Goal: Submit feedback/report problem

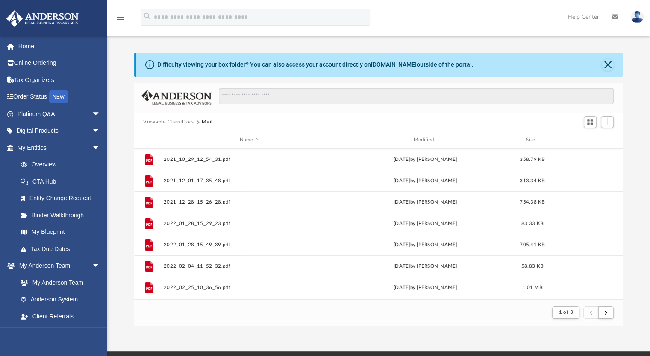
scroll to position [161, 482]
click at [604, 310] on button "submit" at bounding box center [605, 313] width 15 height 12
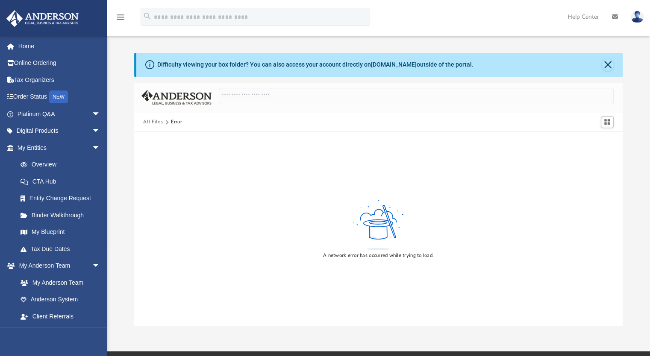
click at [635, 21] on img at bounding box center [637, 17] width 13 height 12
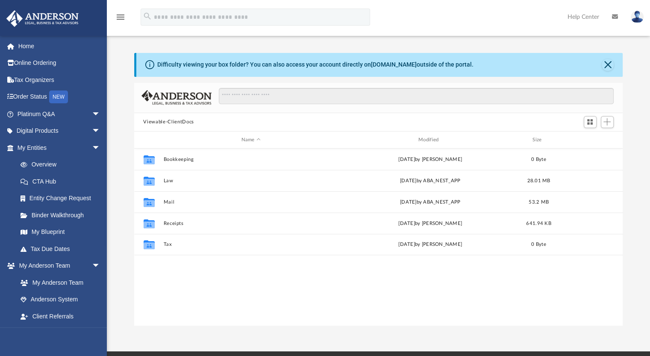
scroll to position [188, 482]
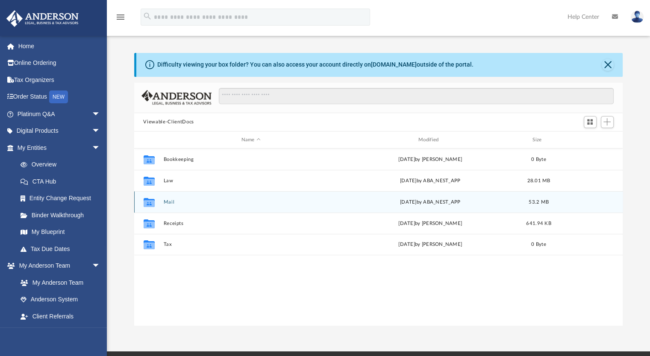
click at [168, 200] on button "Mail" at bounding box center [250, 203] width 175 height 6
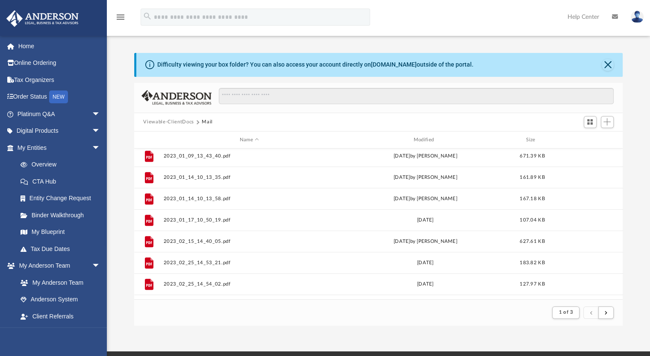
scroll to position [917, 0]
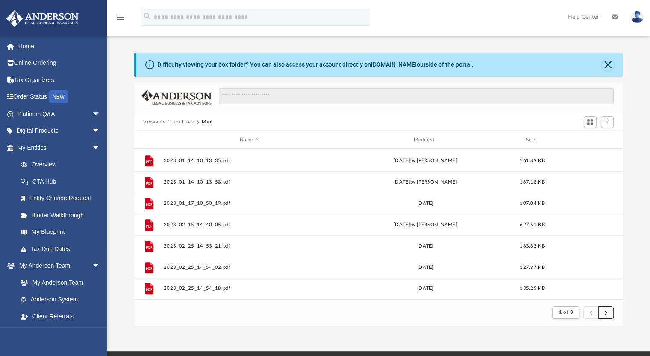
click at [607, 310] on button "submit" at bounding box center [605, 313] width 15 height 12
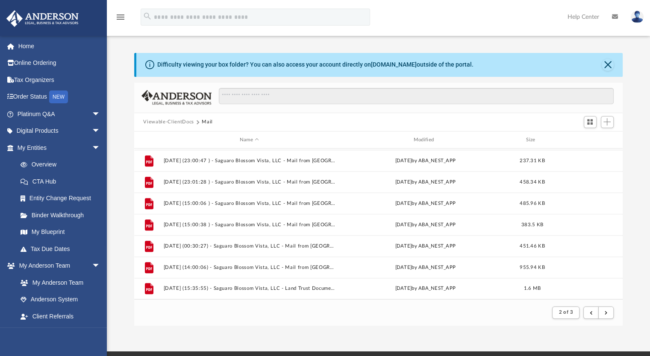
click at [606, 312] on iframe at bounding box center [601, 329] width 77 height 34
click at [609, 310] on button "submit" at bounding box center [605, 313] width 15 height 12
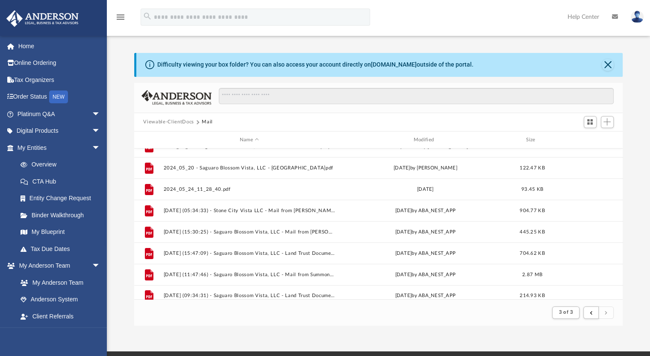
scroll to position [234, 0]
